Goal: Task Accomplishment & Management: Use online tool/utility

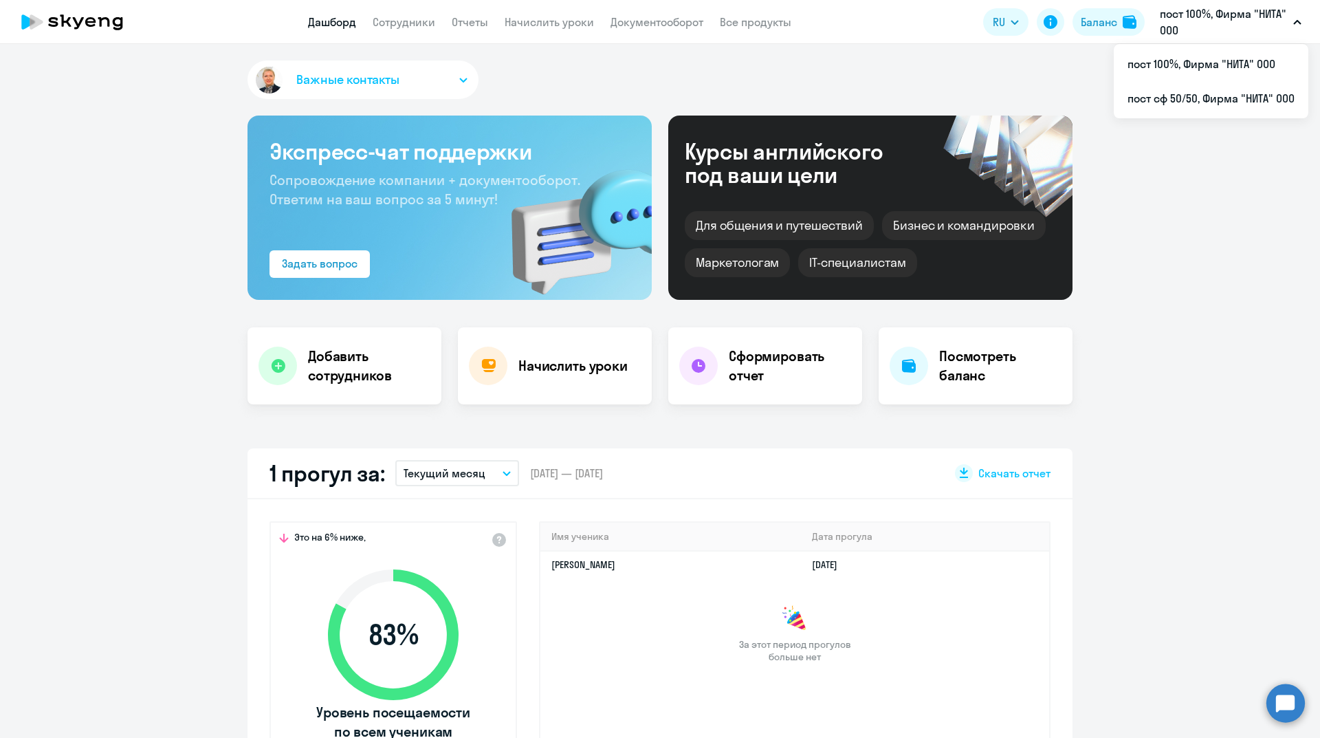
select select "30"
click at [1183, 99] on li "пост сф 50/50, Фирма "НИТА" ООО" at bounding box center [1211, 98] width 195 height 34
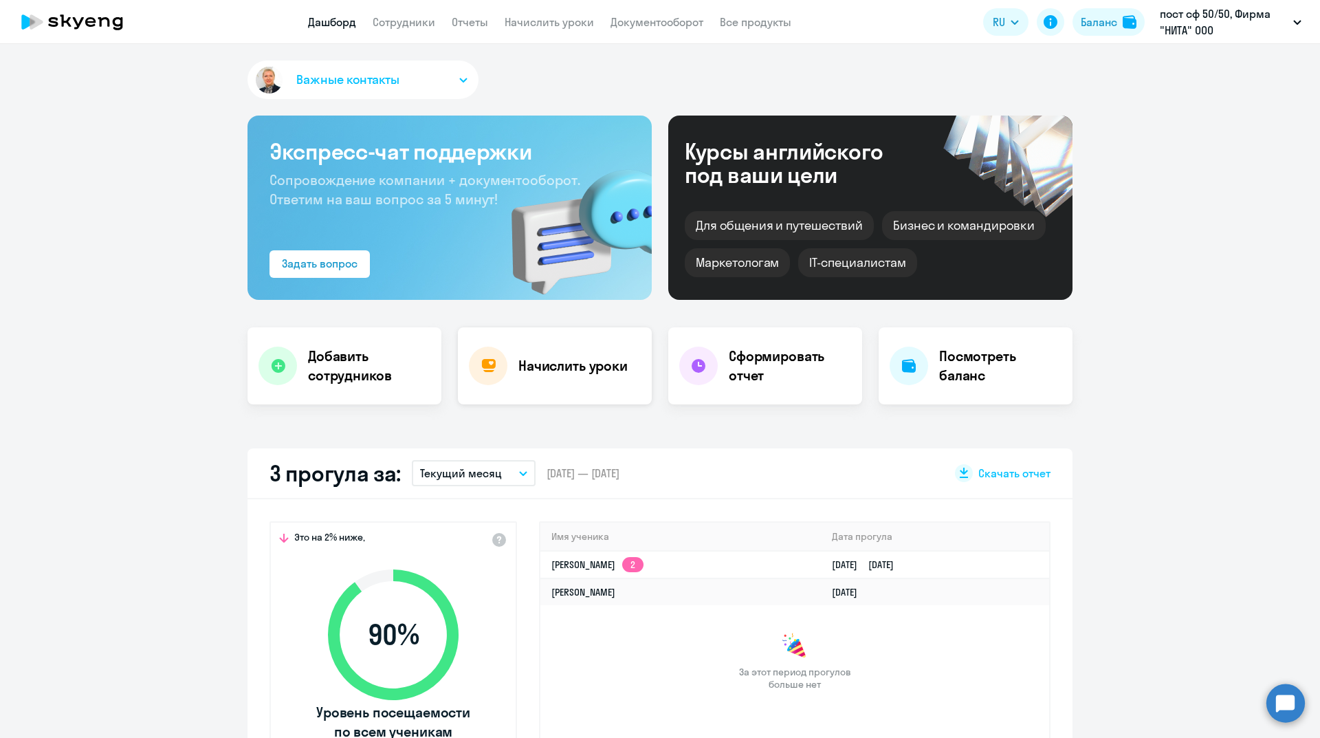
click at [547, 367] on h4 "Начислить уроки" at bounding box center [572, 365] width 109 height 19
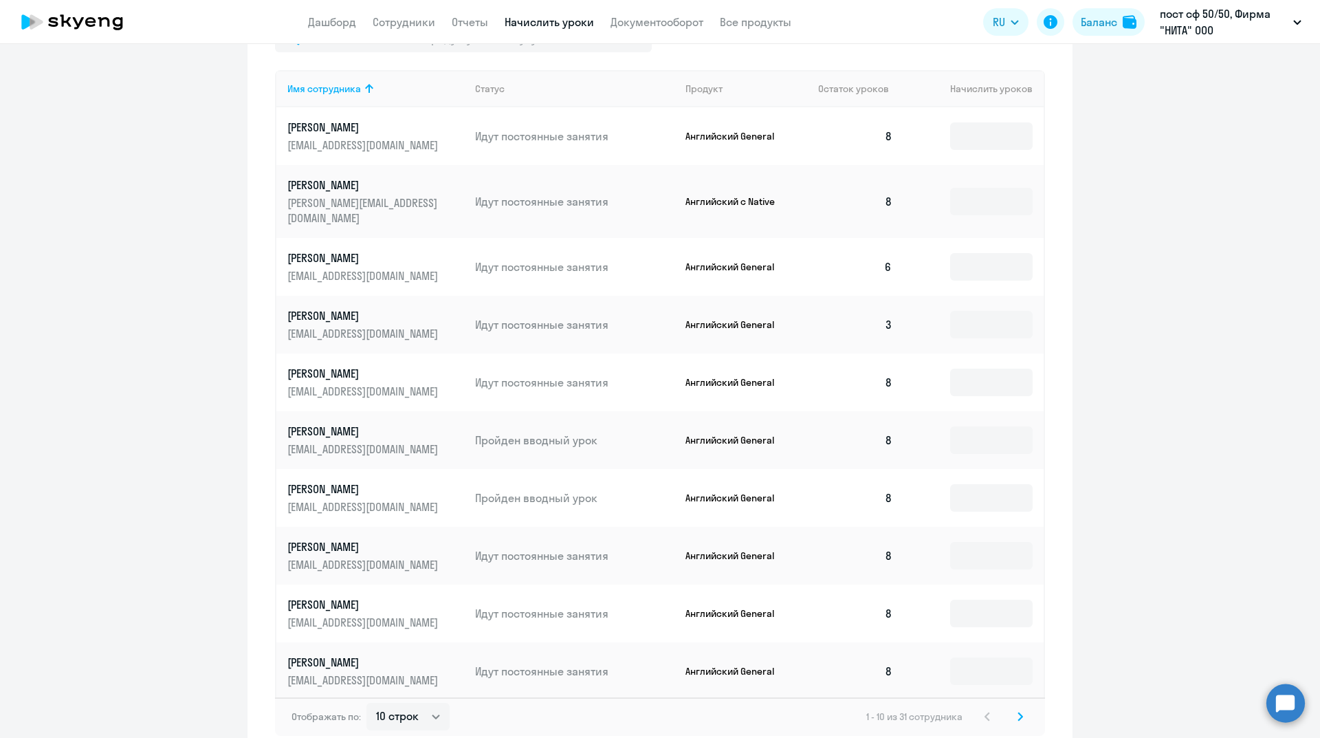
scroll to position [681, 0]
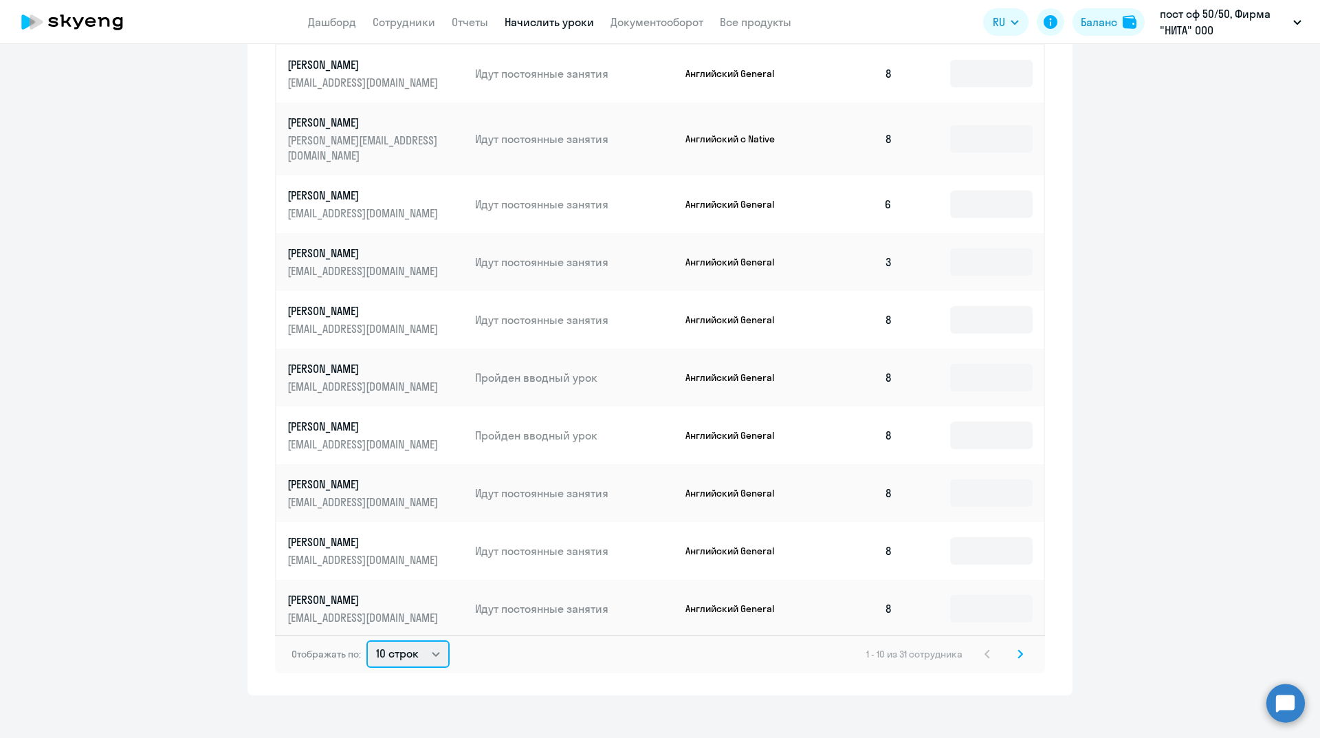
click at [389, 644] on select "10 строк 30 строк 50 строк" at bounding box center [408, 654] width 83 height 28
select select "50"
click at [367, 640] on select "10 строк 30 строк 50 строк" at bounding box center [408, 654] width 83 height 28
click at [997, 248] on input at bounding box center [991, 262] width 83 height 28
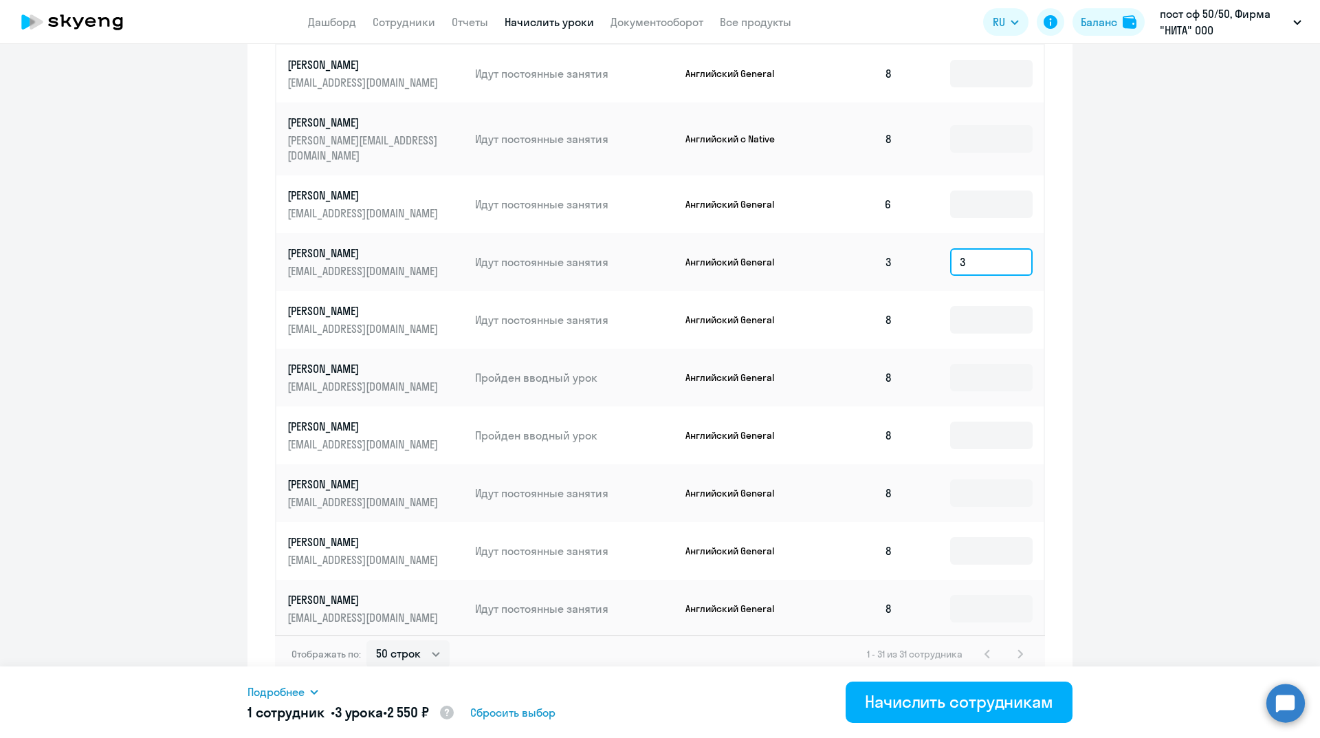
type input "3"
click at [955, 703] on div "Начислить сотрудникам" at bounding box center [959, 701] width 188 height 22
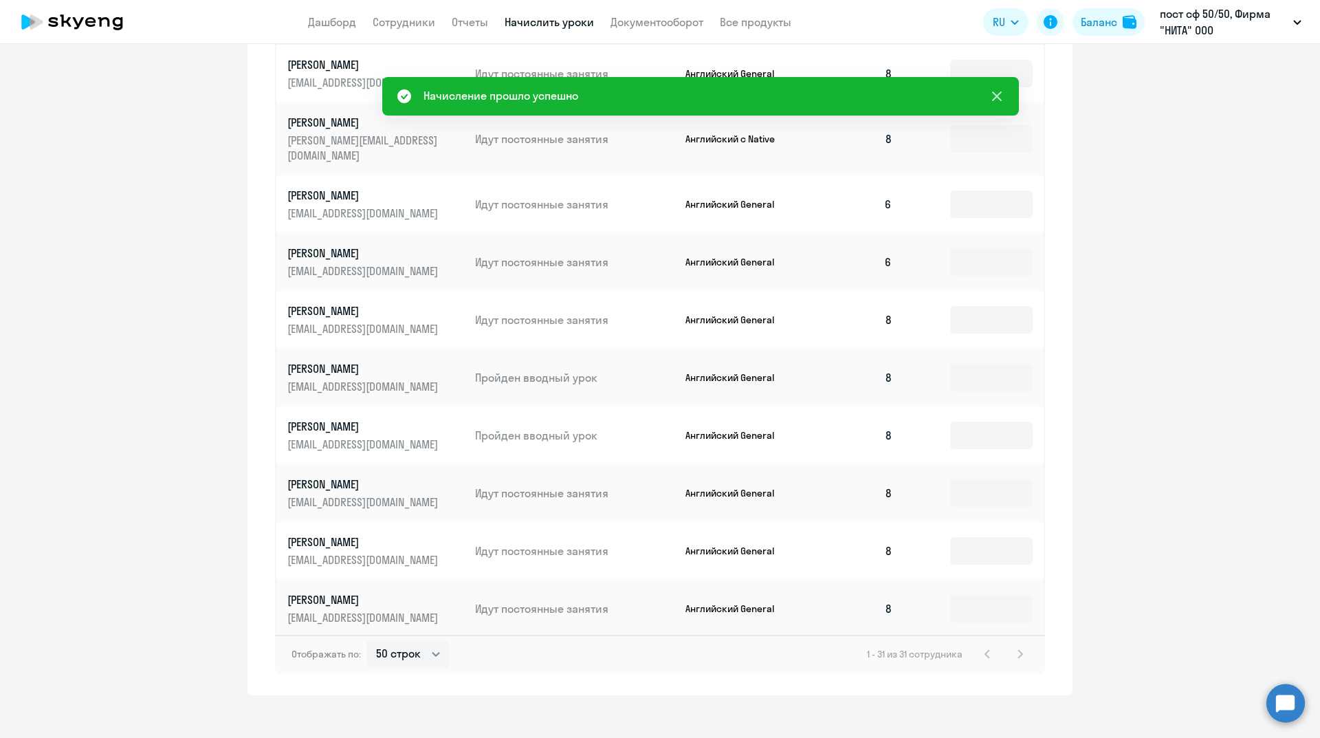
click at [998, 92] on icon at bounding box center [997, 96] width 17 height 17
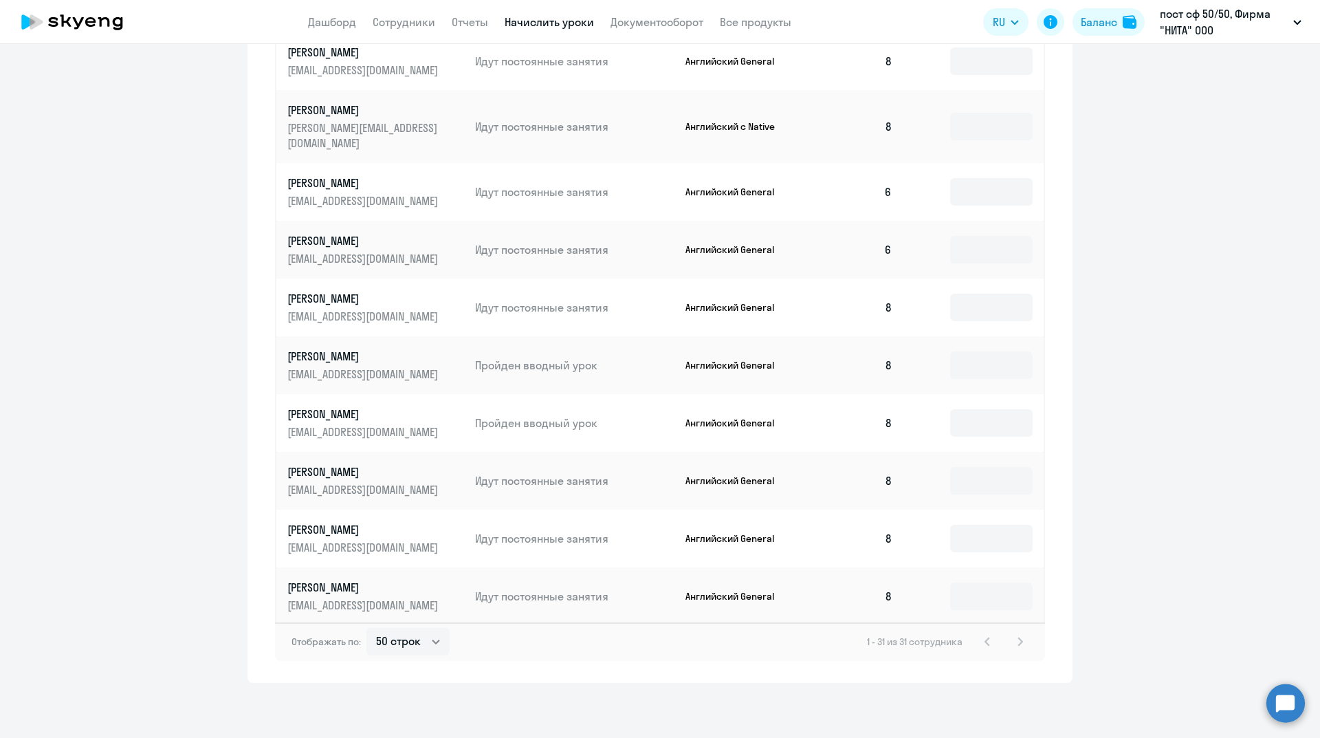
scroll to position [419, 0]
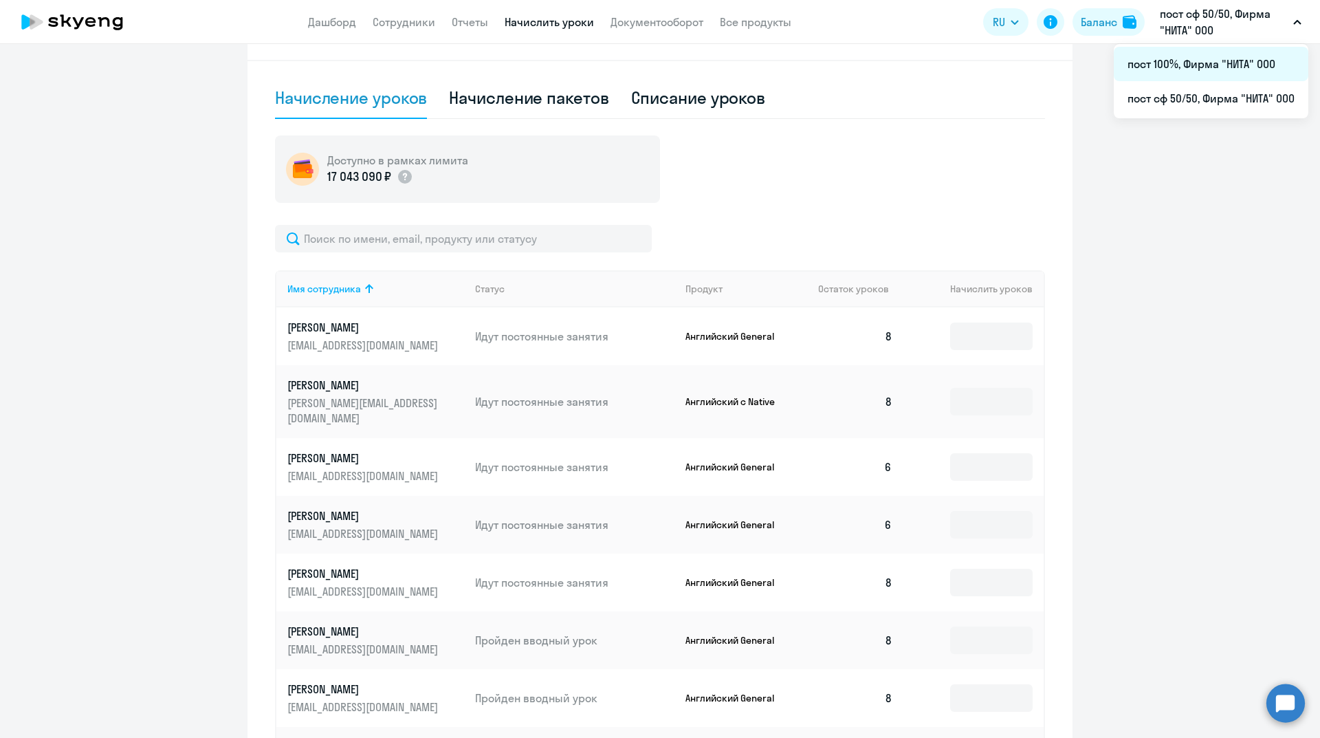
click at [1203, 68] on li "пост 100%, Фирма "НИТА" ООО" at bounding box center [1211, 64] width 195 height 34
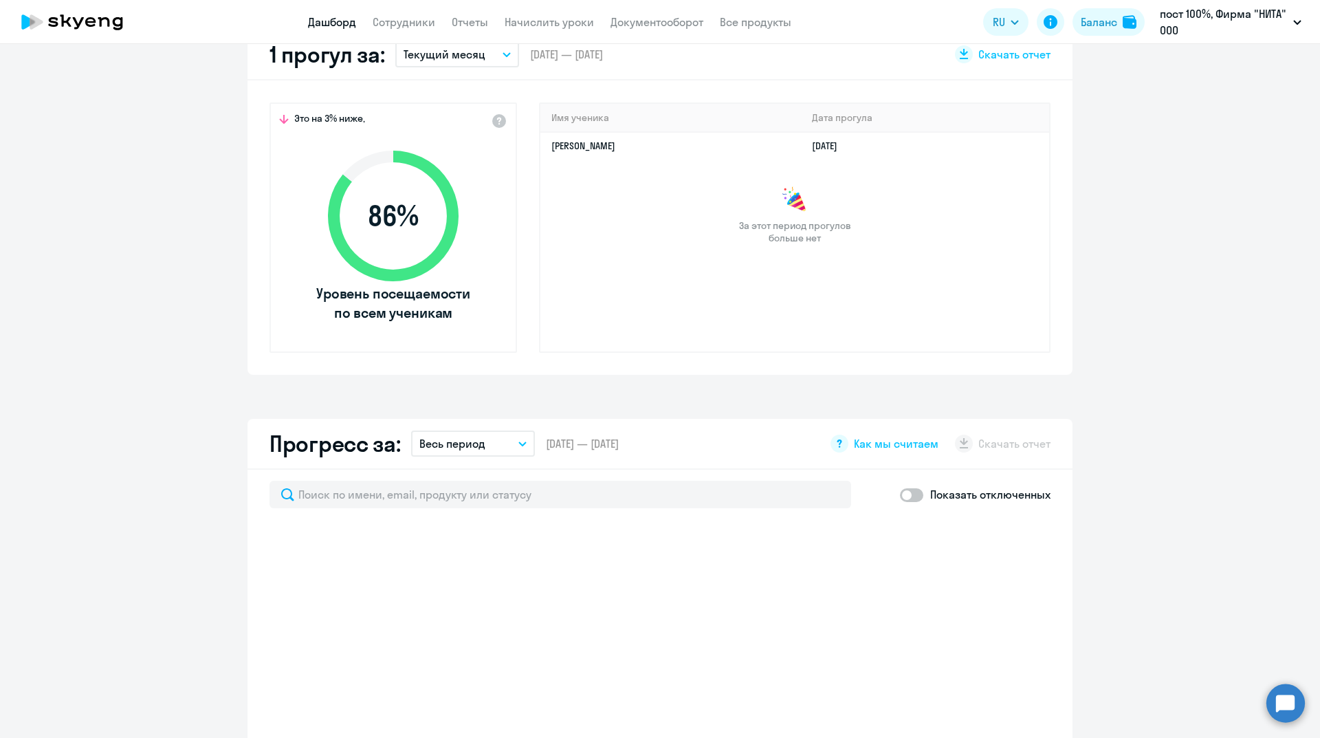
select select "30"
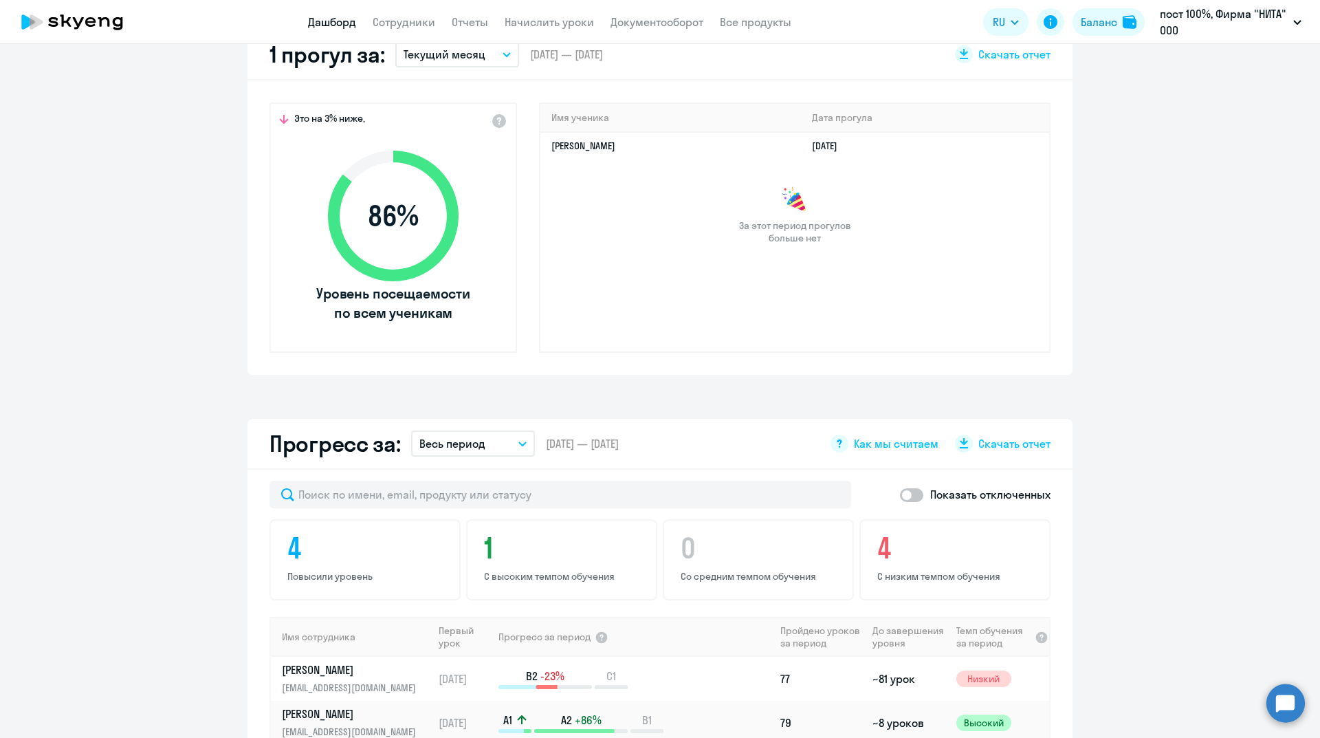
scroll to position [75, 0]
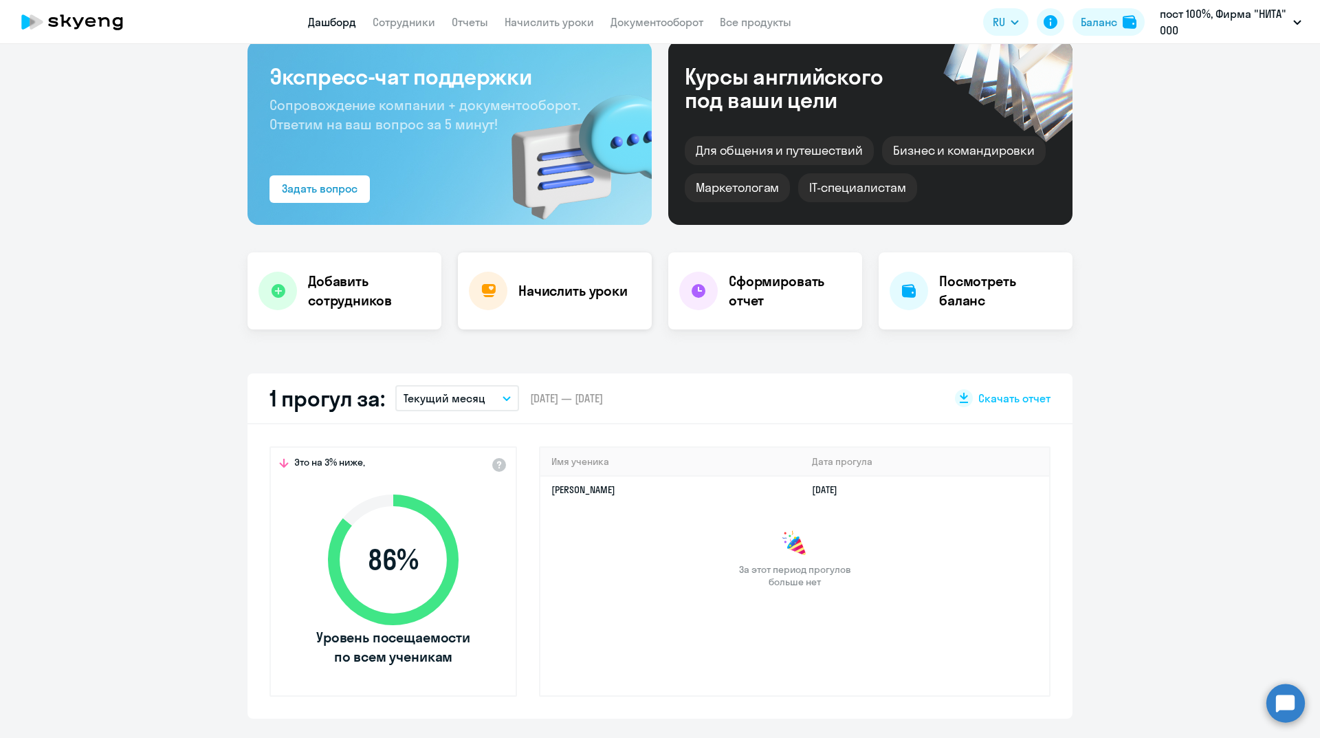
click at [512, 283] on div "Начислить уроки" at bounding box center [555, 290] width 194 height 77
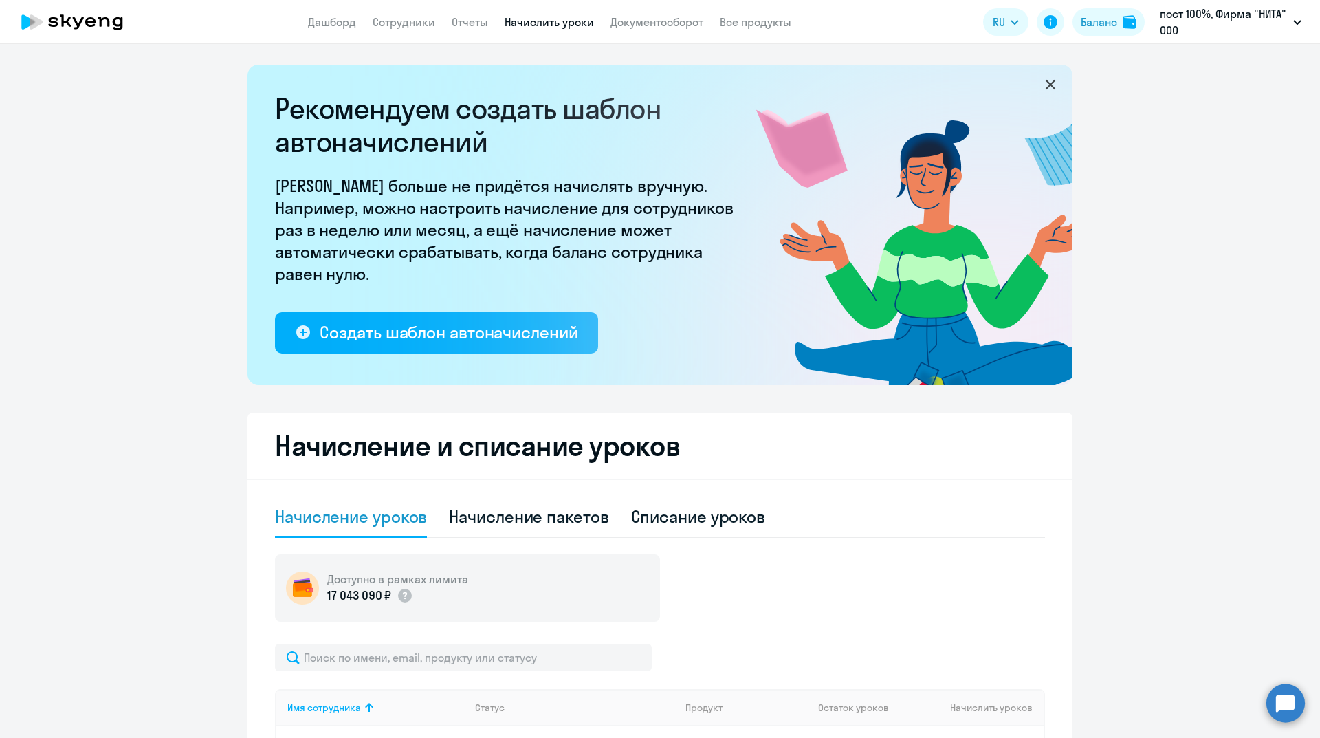
scroll to position [344, 0]
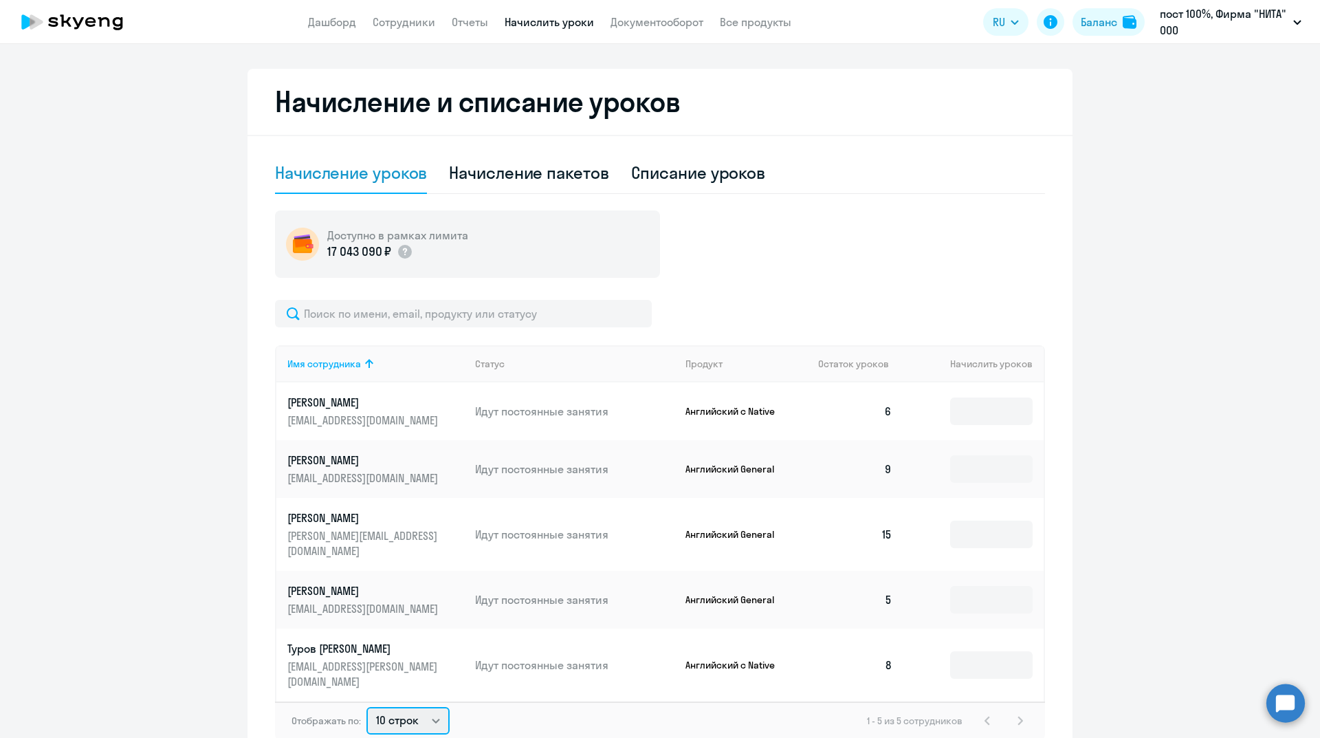
click at [427, 707] on select "10 строк 30 строк 50 строк" at bounding box center [408, 721] width 83 height 28
select select "50"
click at [367, 707] on select "10 строк 30 строк 50 строк" at bounding box center [408, 721] width 83 height 28
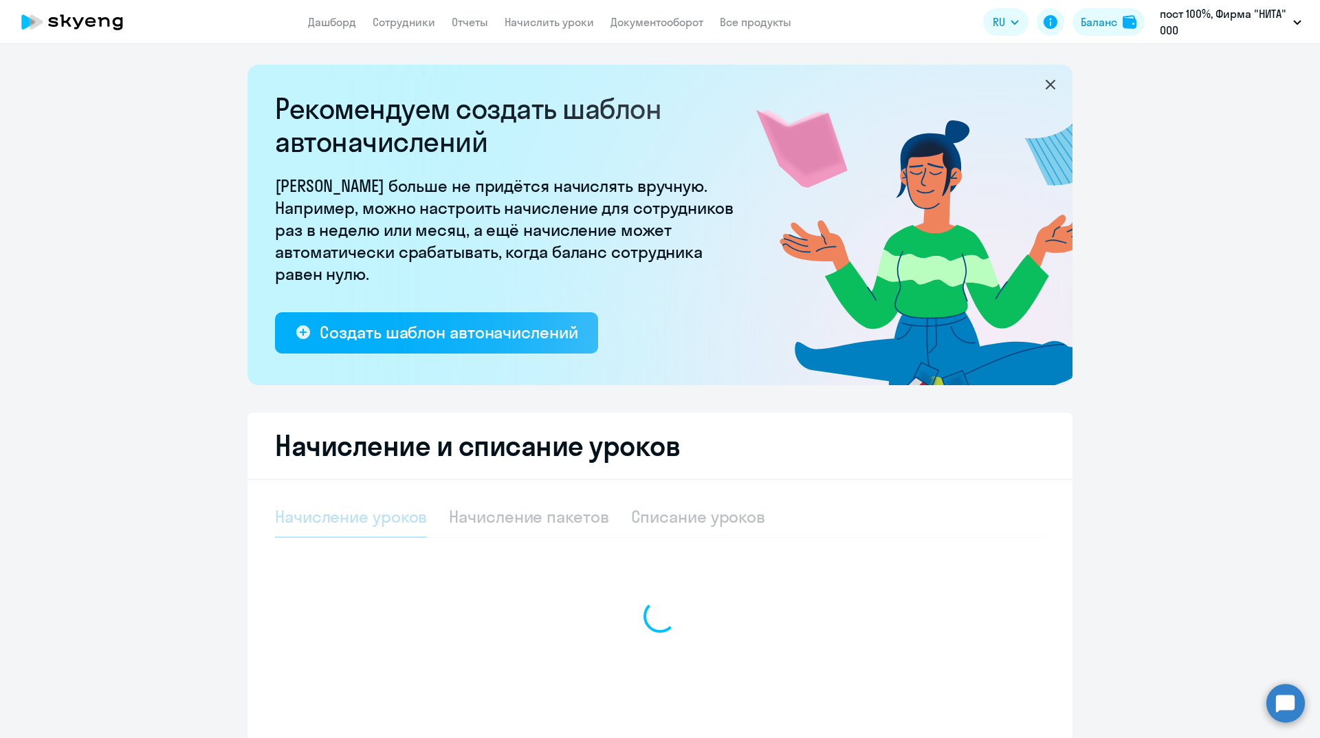
select select "10"
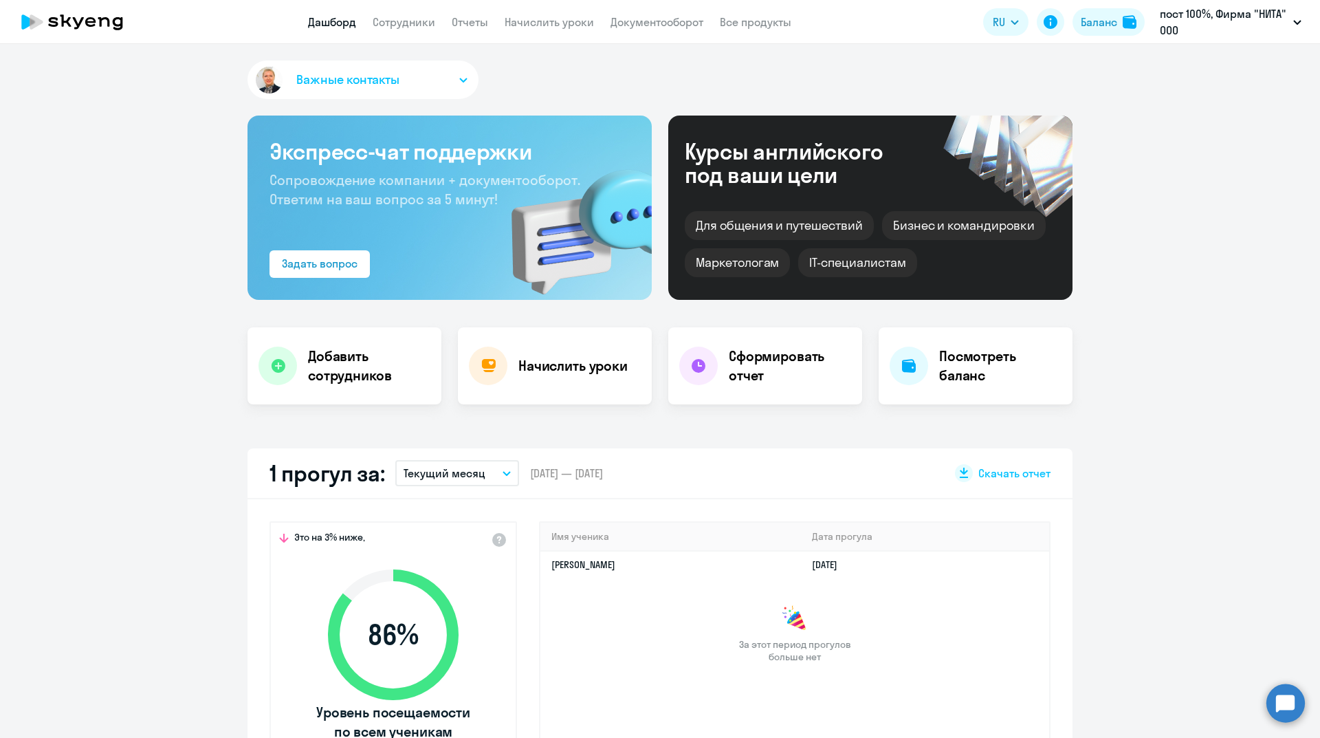
select select "30"
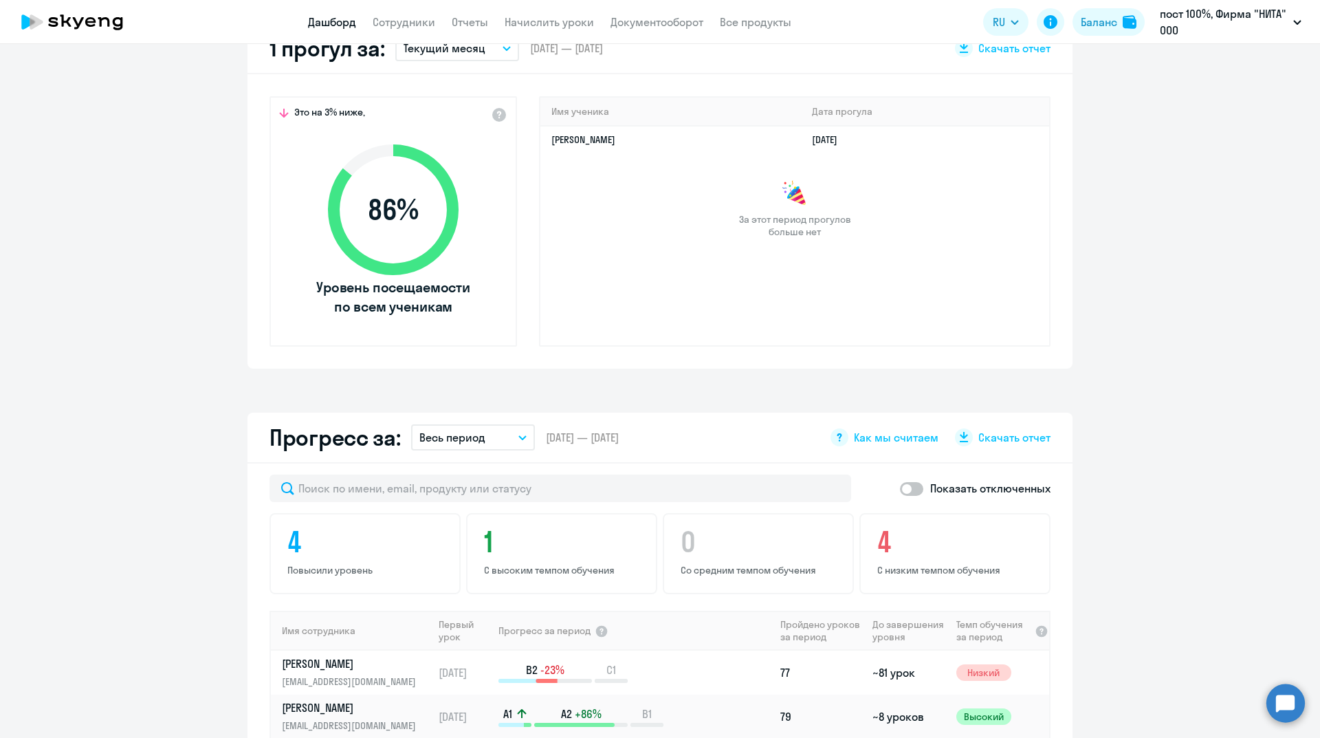
scroll to position [12, 0]
